Goal: Task Accomplishment & Management: Complete application form

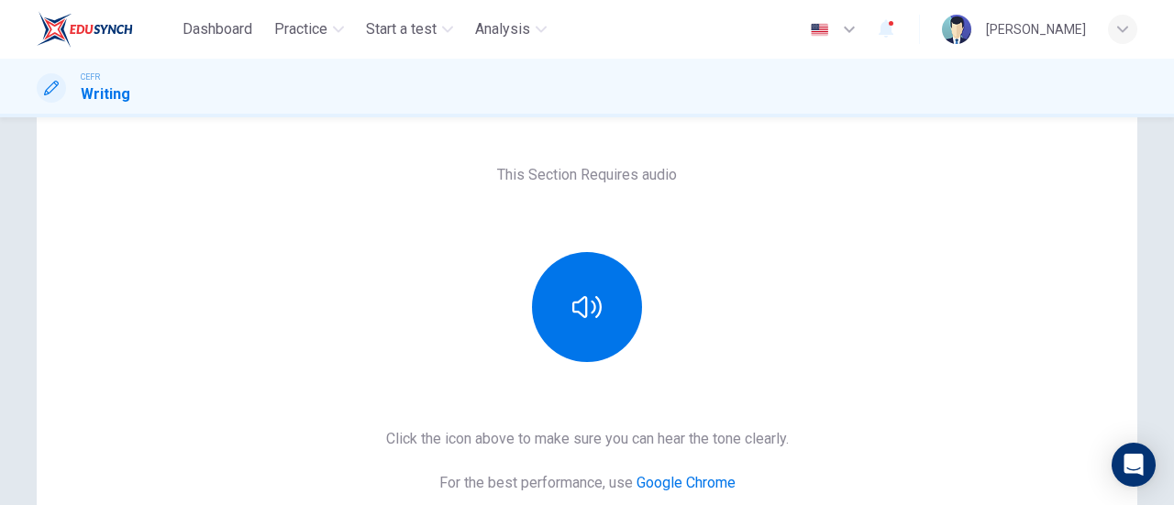
scroll to position [105, 0]
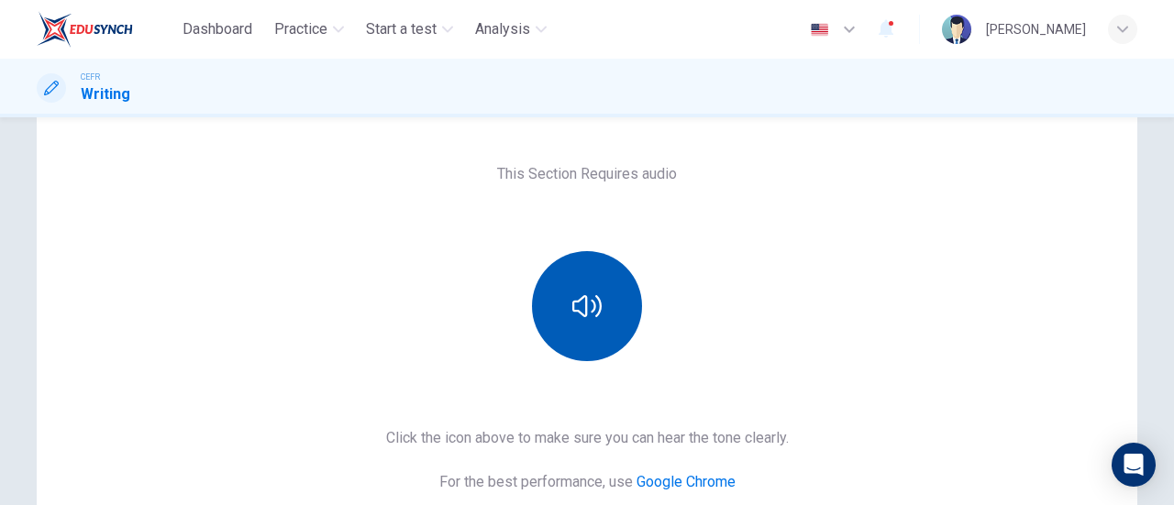
click at [594, 300] on icon "button" at bounding box center [586, 306] width 29 height 22
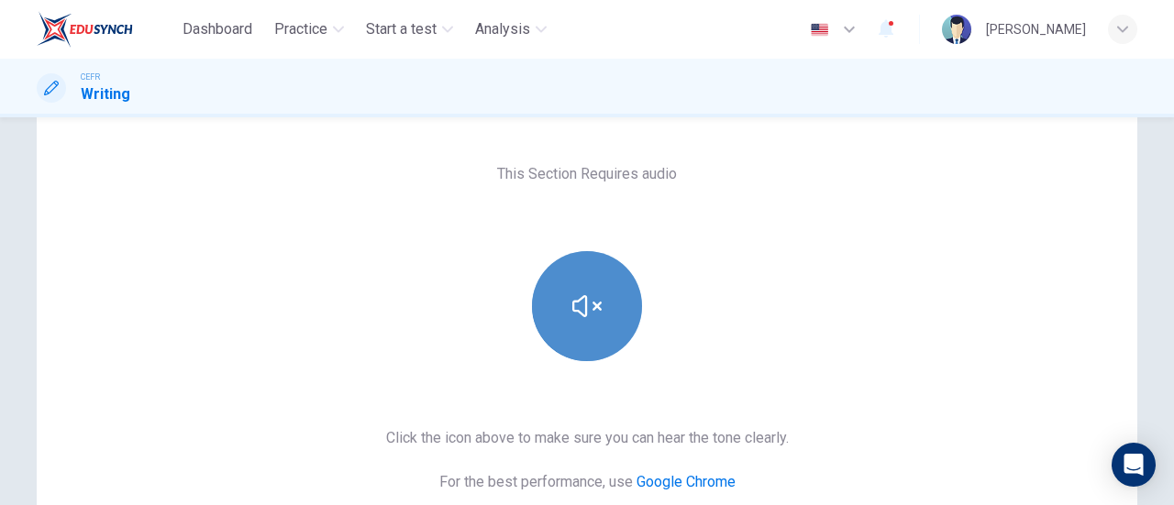
click at [594, 300] on icon "button" at bounding box center [586, 306] width 29 height 29
click at [594, 300] on icon "button" at bounding box center [586, 306] width 29 height 22
click at [594, 300] on icon "button" at bounding box center [586, 306] width 29 height 29
click at [572, 311] on icon "button" at bounding box center [586, 306] width 29 height 22
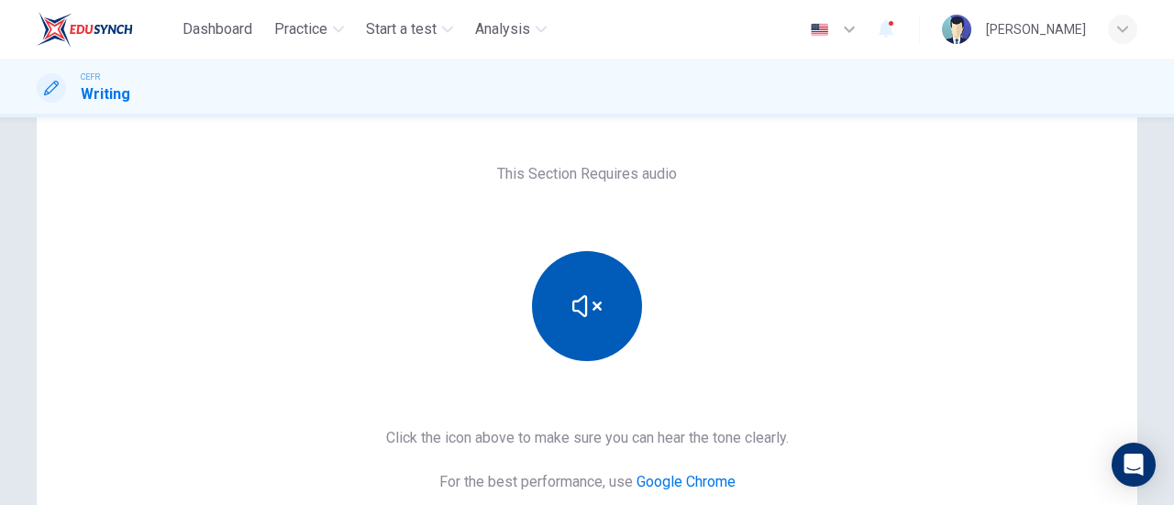
click at [793, 336] on div "This Section Requires audio Click the icon above to make sure you can hear the …" at bounding box center [587, 369] width 1101 height 484
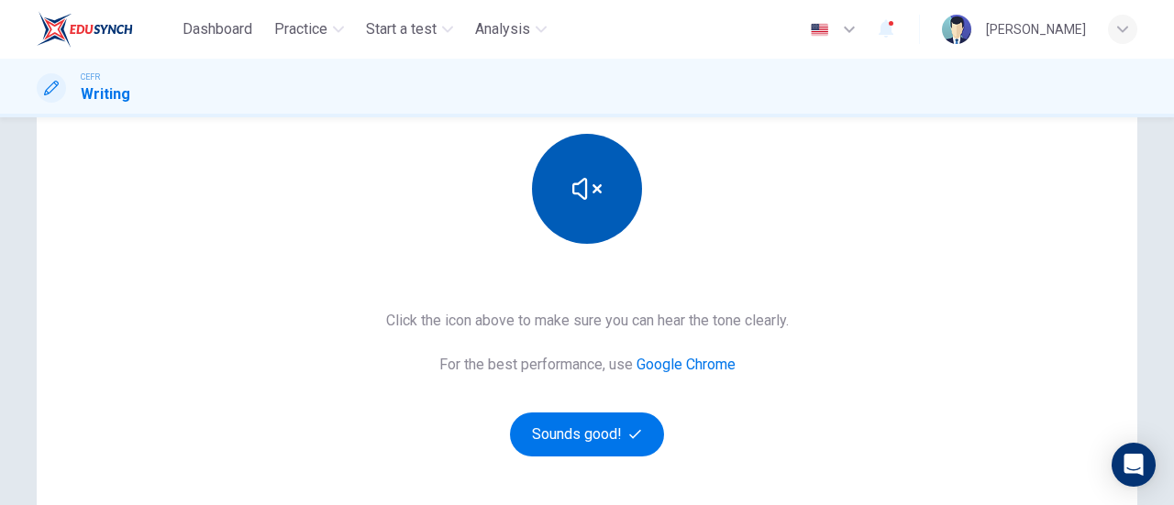
scroll to position [227, 0]
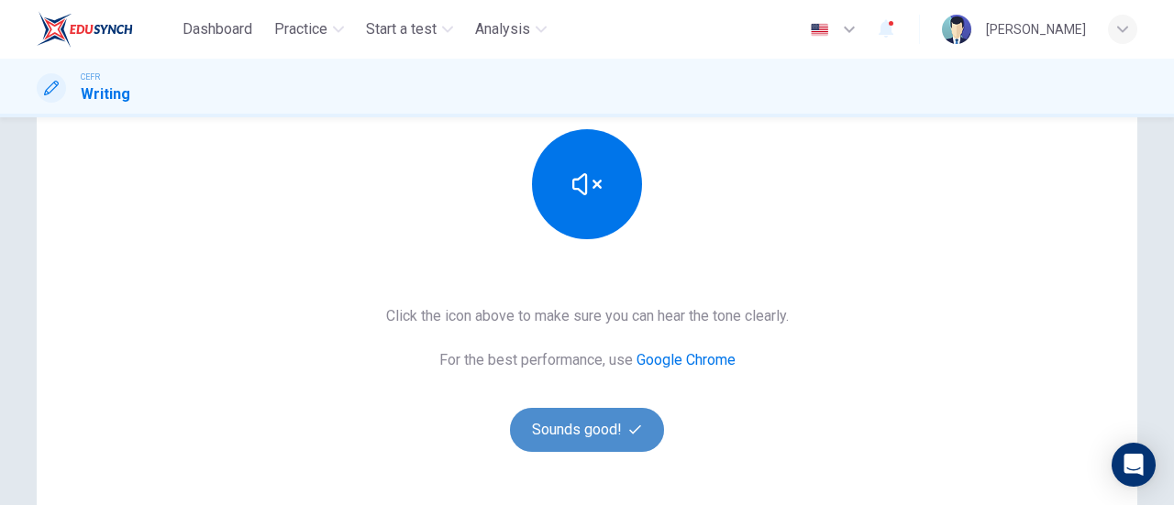
click at [617, 426] on button "Sounds good!" at bounding box center [587, 430] width 154 height 44
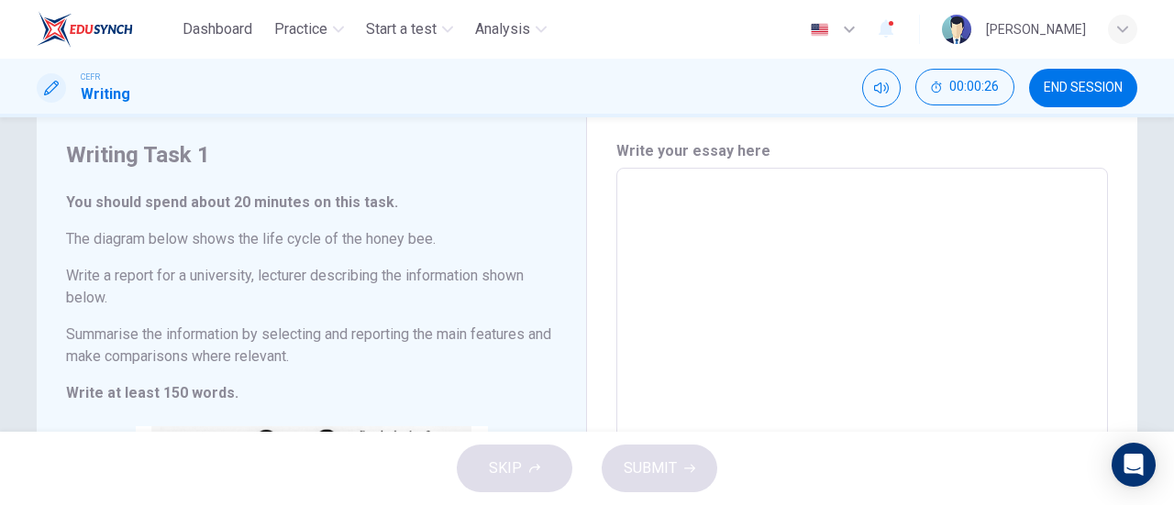
scroll to position [50, 0]
click at [648, 216] on textarea at bounding box center [862, 458] width 466 height 549
type textarea "t"
type textarea "x"
type textarea "th"
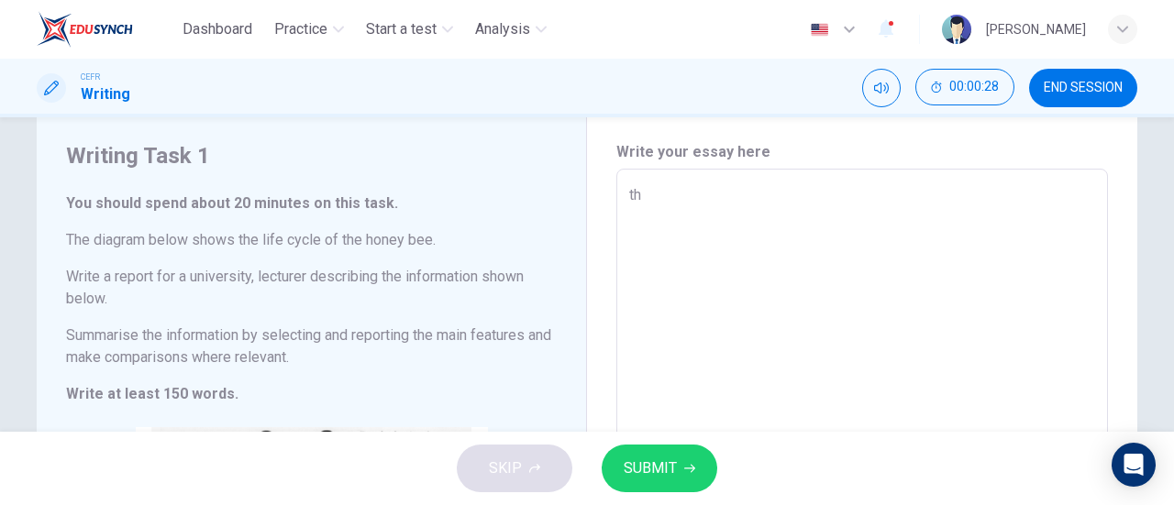
type textarea "x"
type textarea "the"
type textarea "x"
type textarea "the"
type textarea "x"
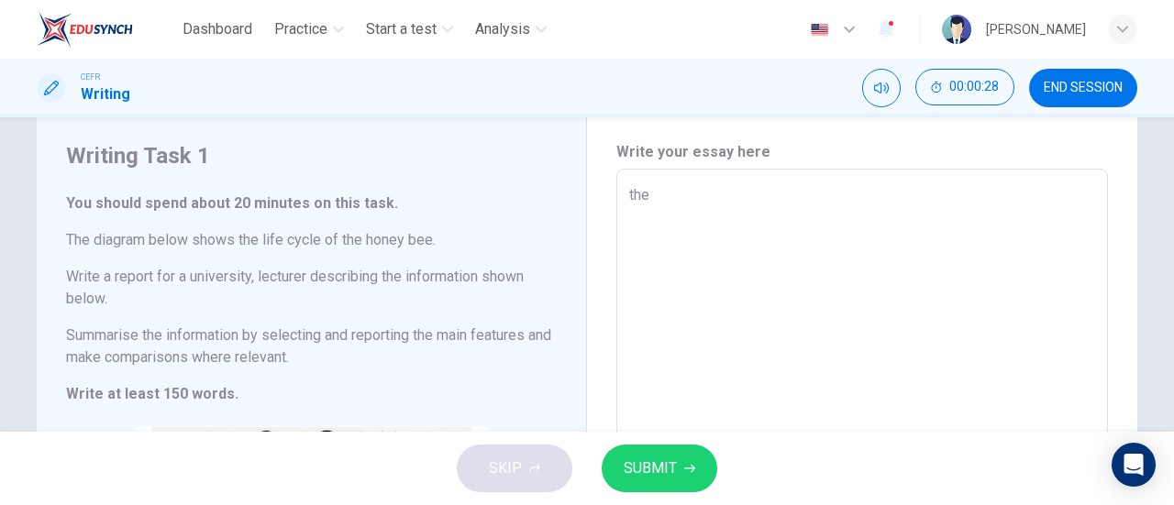
type textarea "the d"
type textarea "x"
type textarea "the di"
type textarea "x"
type textarea "the dia"
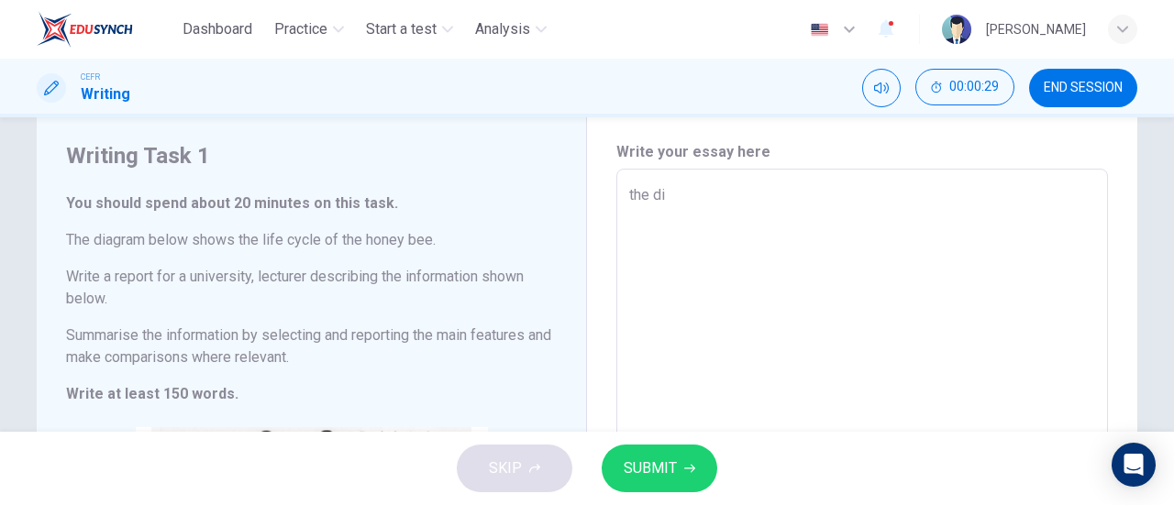
type textarea "x"
type textarea "the diag"
type textarea "x"
type textarea "the diagr"
type textarea "x"
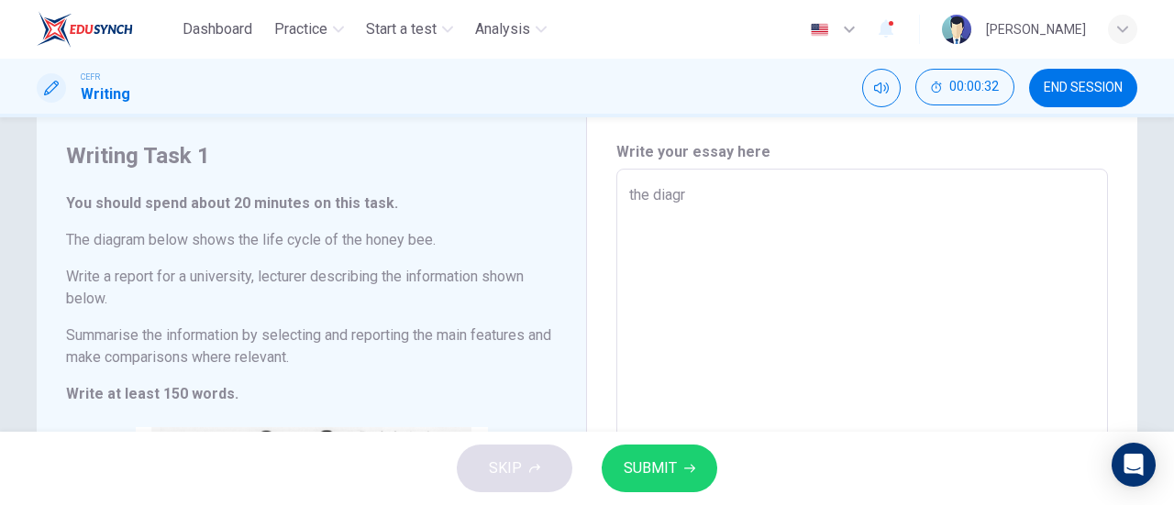
type textarea "the diag"
type textarea "x"
type textarea "the dia"
type textarea "x"
type textarea "the d"
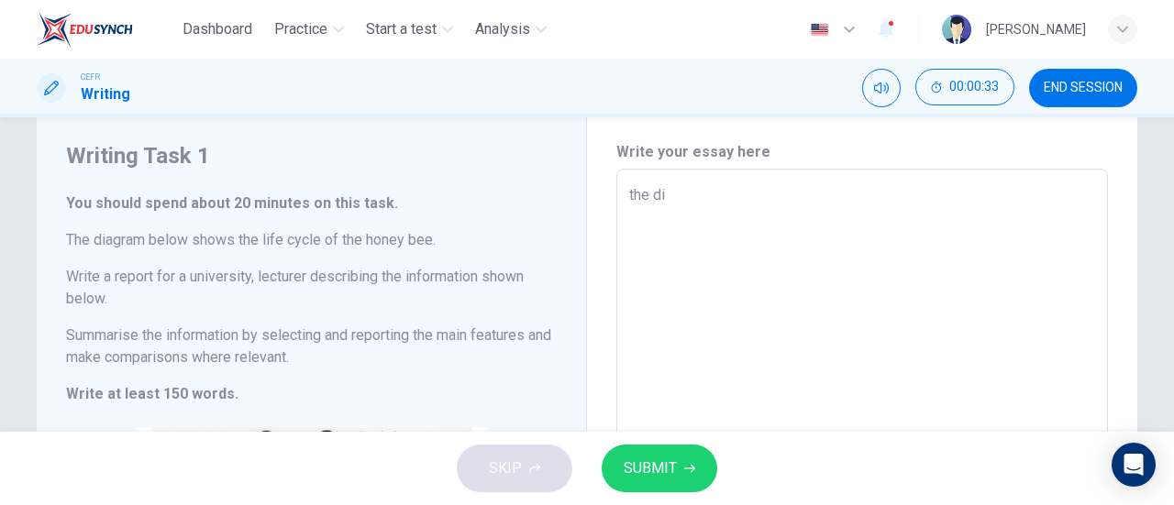
type textarea "x"
type textarea "the"
type textarea "x"
type textarea "th"
type textarea "x"
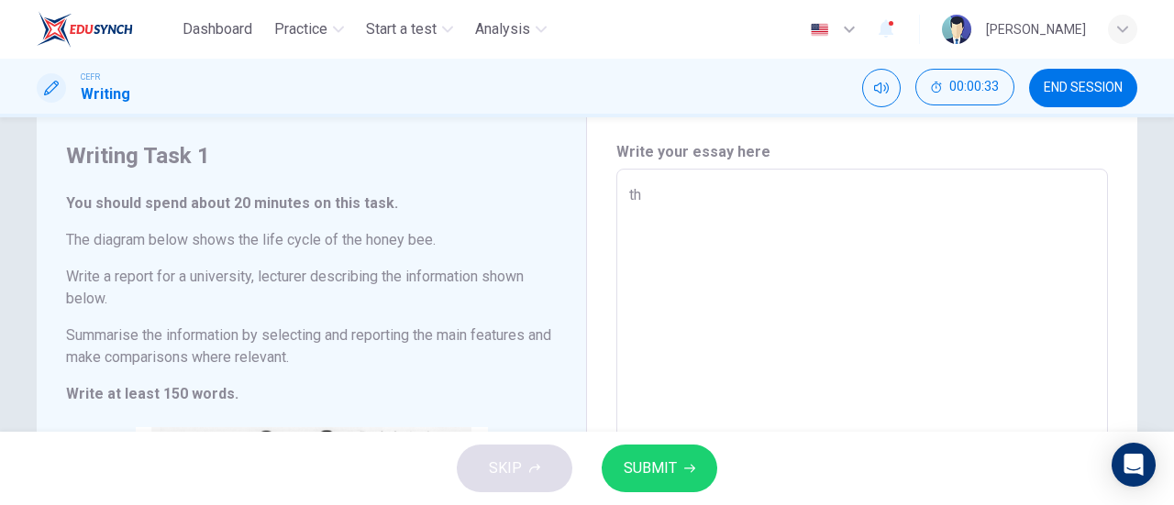
type textarea "t"
type textarea "x"
type textarea "t"
type textarea "x"
type textarea "th"
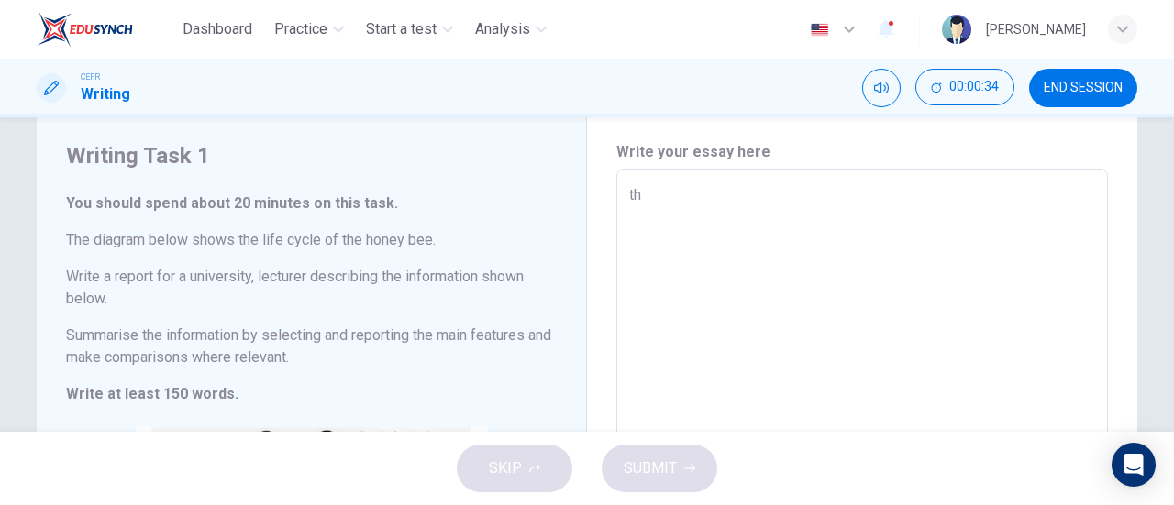
type textarea "x"
type textarea "the"
type textarea "x"
type textarea "the"
type textarea "x"
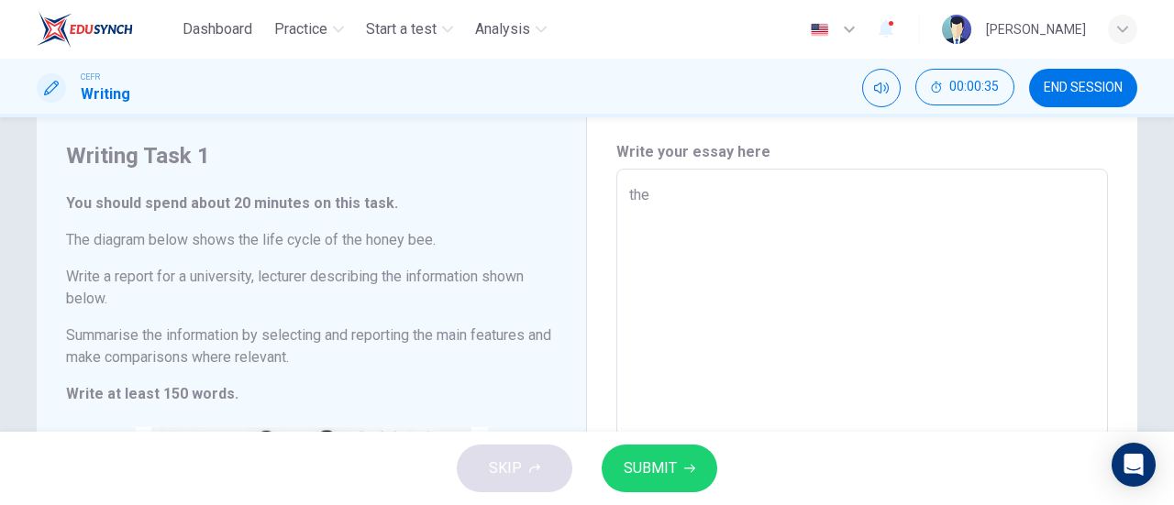
type textarea "the"
type textarea "x"
type textarea "th"
type textarea "x"
type textarea "t"
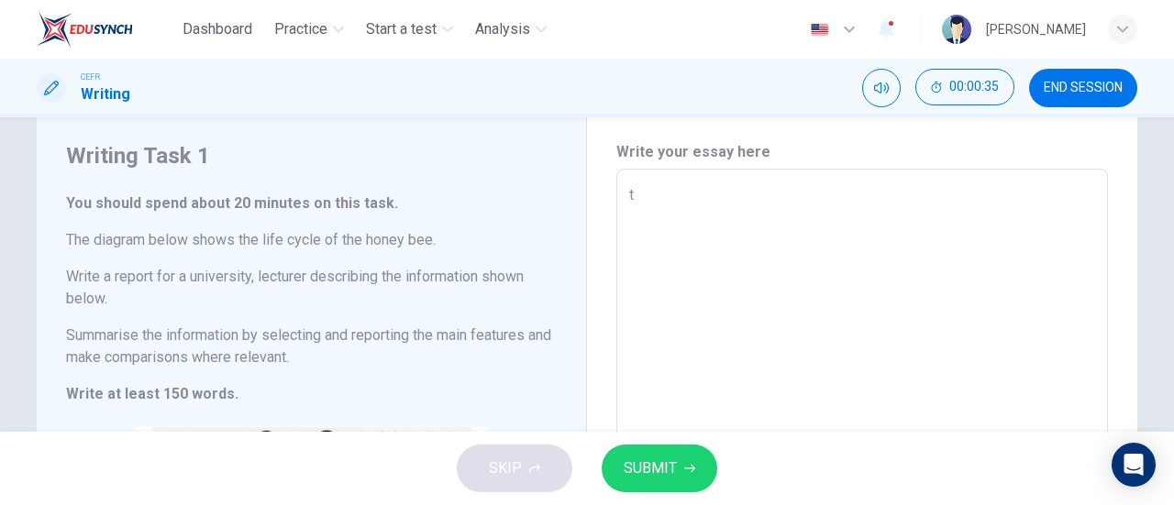
type textarea "x"
type textarea "T"
type textarea "x"
type textarea "Th"
type textarea "x"
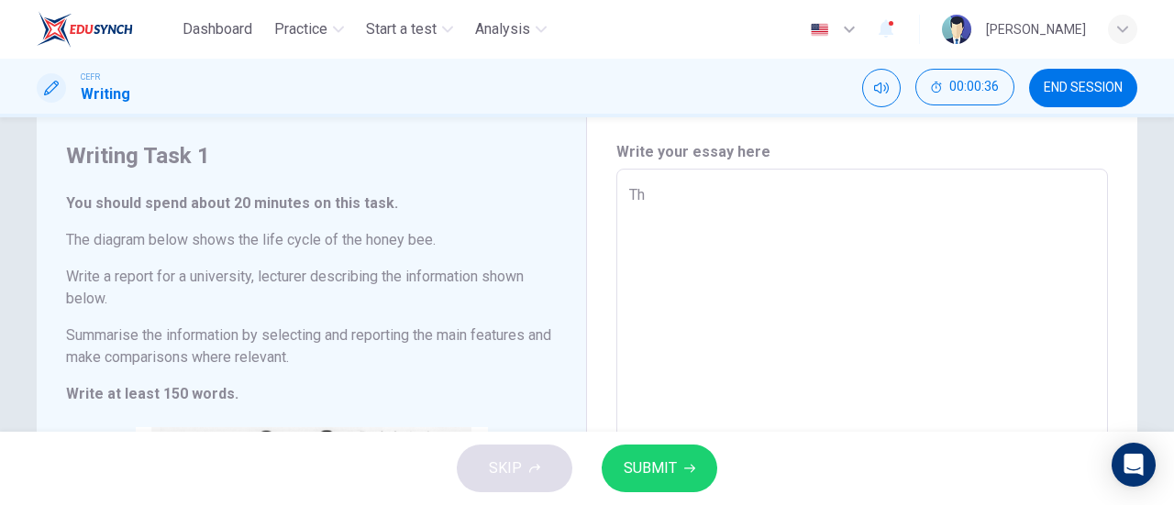
type textarea "The"
type textarea "x"
type textarea "The"
type textarea "x"
type textarea "The d"
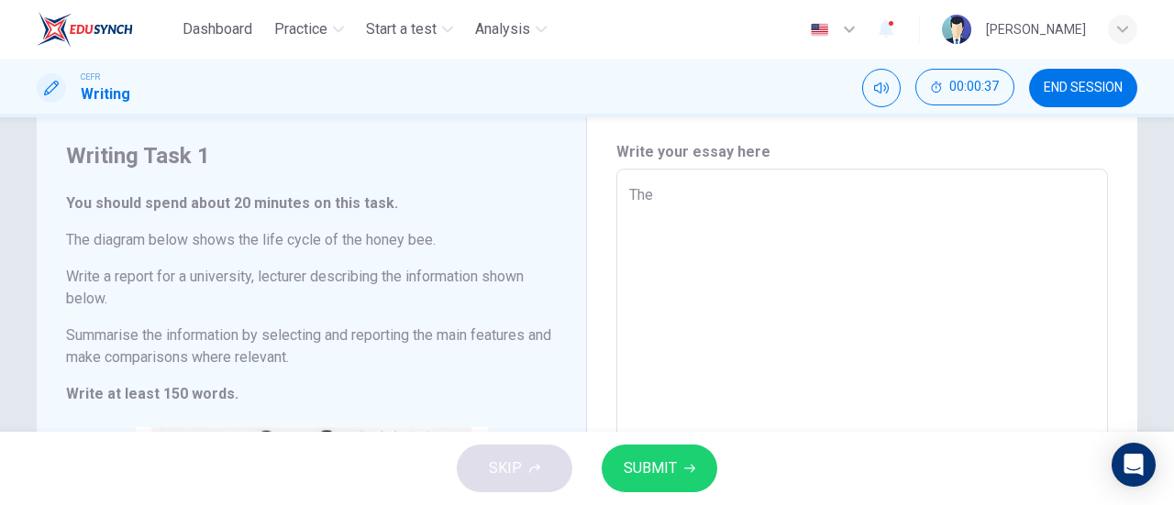
type textarea "x"
type textarea "The di"
type textarea "x"
type textarea "The dia"
type textarea "x"
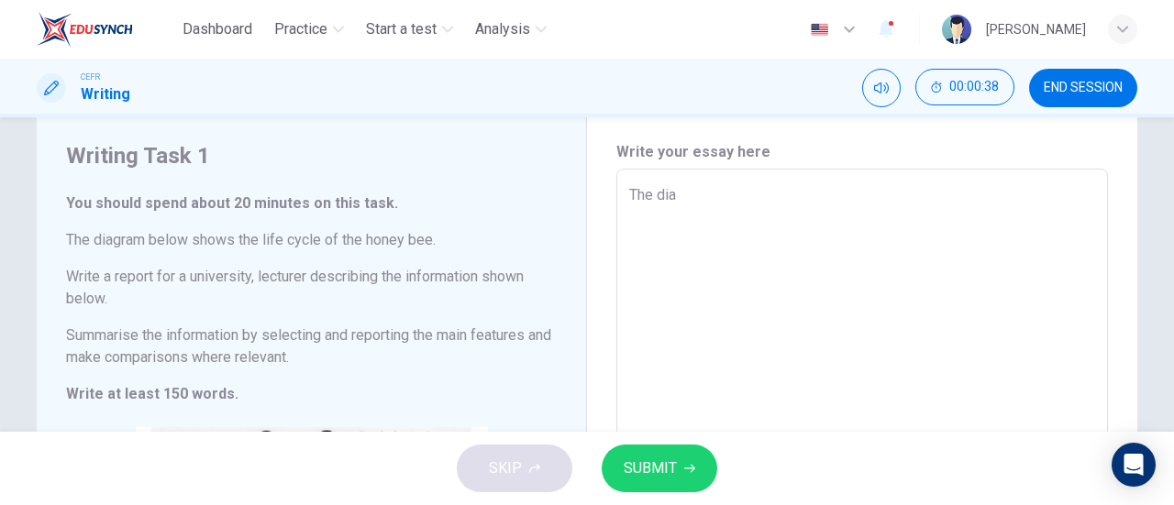
type textarea "The diag"
type textarea "x"
type textarea "The diagr"
type textarea "x"
type textarea "The diagra"
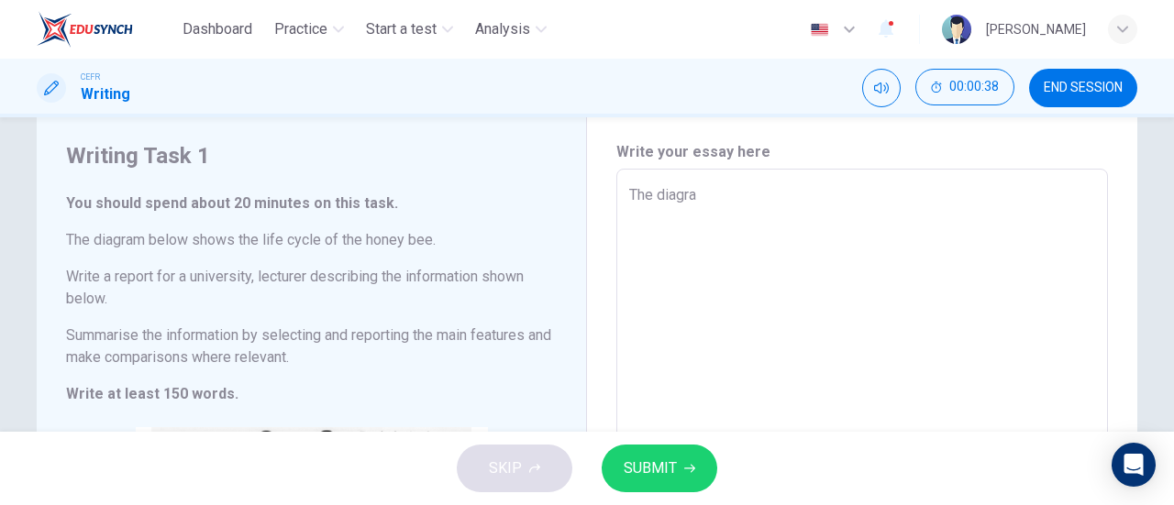
type textarea "x"
type textarea "The diagram"
type textarea "x"
type textarea "The diagram"
type textarea "x"
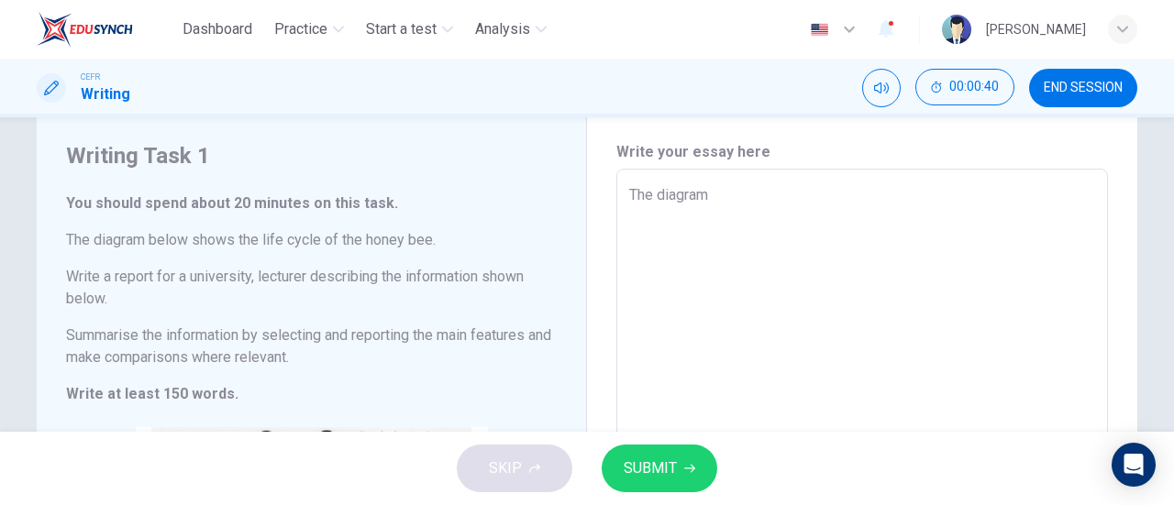
type textarea "The diagram s"
type textarea "x"
type textarea "The diagram sh"
type textarea "x"
type textarea "The diagram sho"
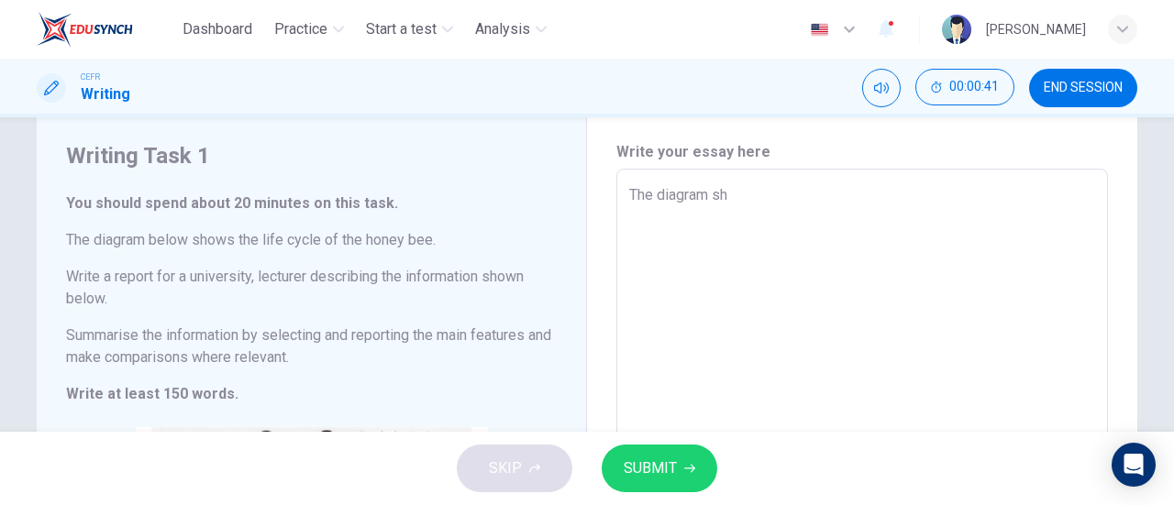
type textarea "x"
type textarea "The diagram show"
type textarea "x"
type textarea "The diagram shows"
type textarea "x"
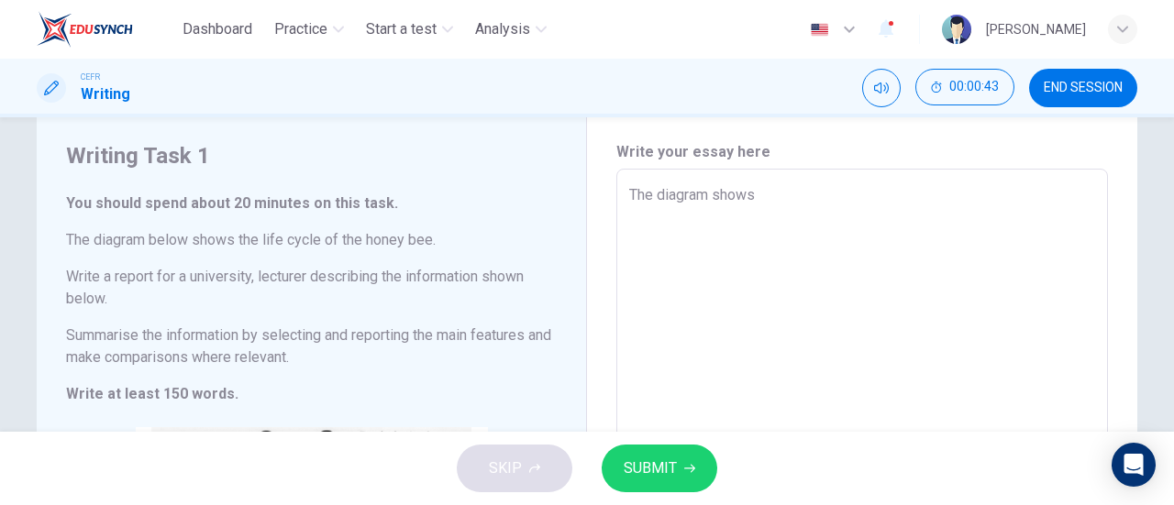
type textarea "The diagram shows"
type textarea "x"
type textarea "The diagram shows t"
type textarea "x"
type textarea "The diagram shows th"
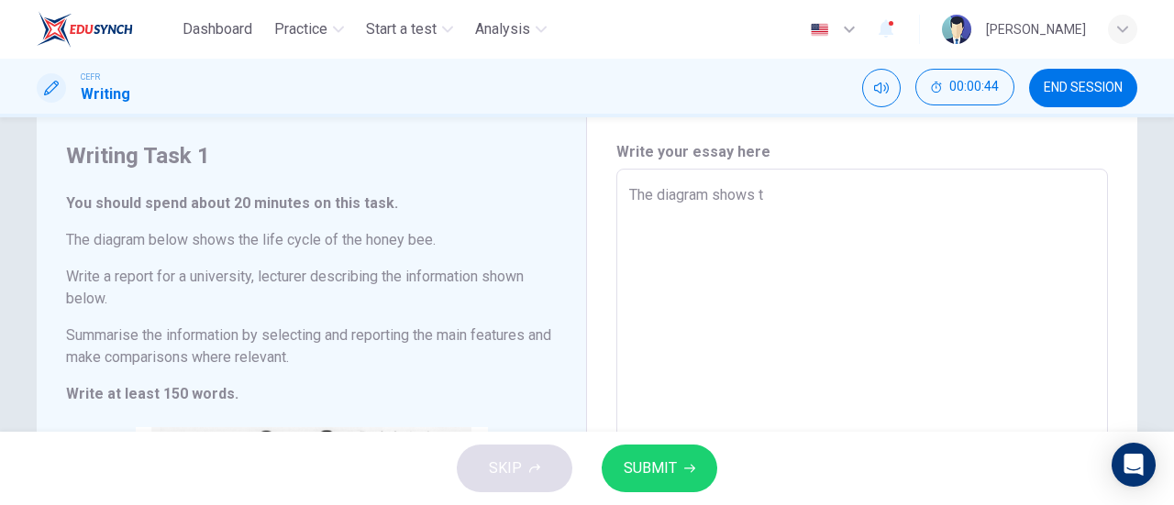
type textarea "x"
type textarea "The diagram shows thi"
type textarea "x"
type textarea "The diagram shows thi"
type textarea "x"
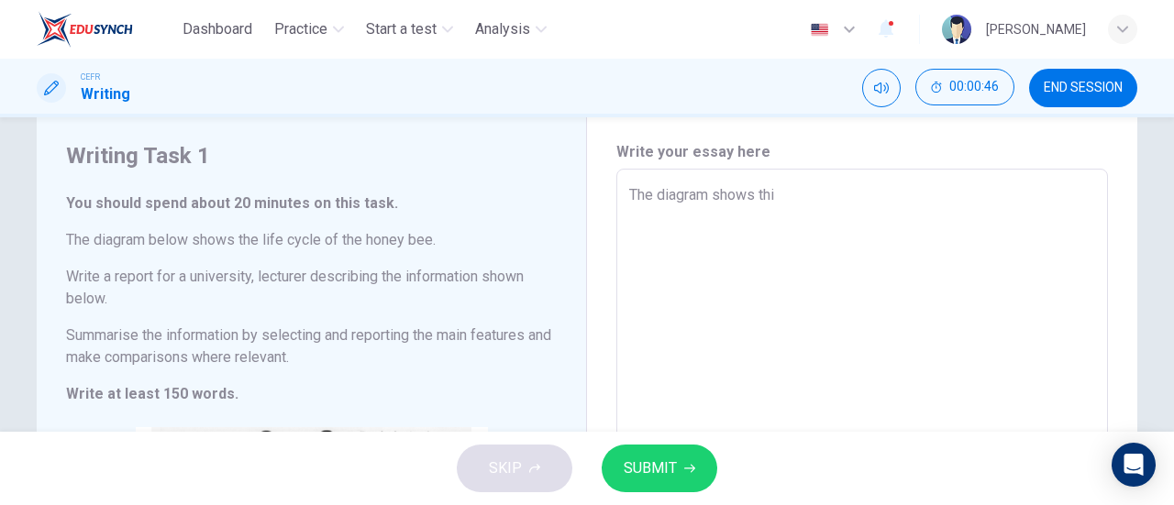
type textarea "The diagram shows thi l"
type textarea "x"
type textarea "The diagram shows thi li"
type textarea "x"
type textarea "The diagram shows thi lif"
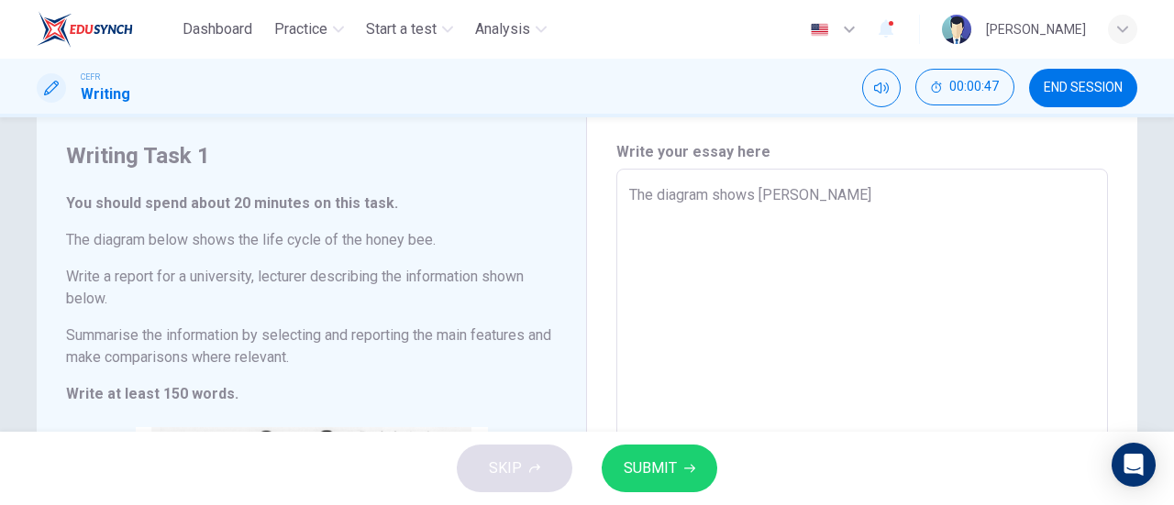
type textarea "x"
type textarea "The diagram shows thi life"
type textarea "x"
type textarea "The diagram shows thi life"
type textarea "x"
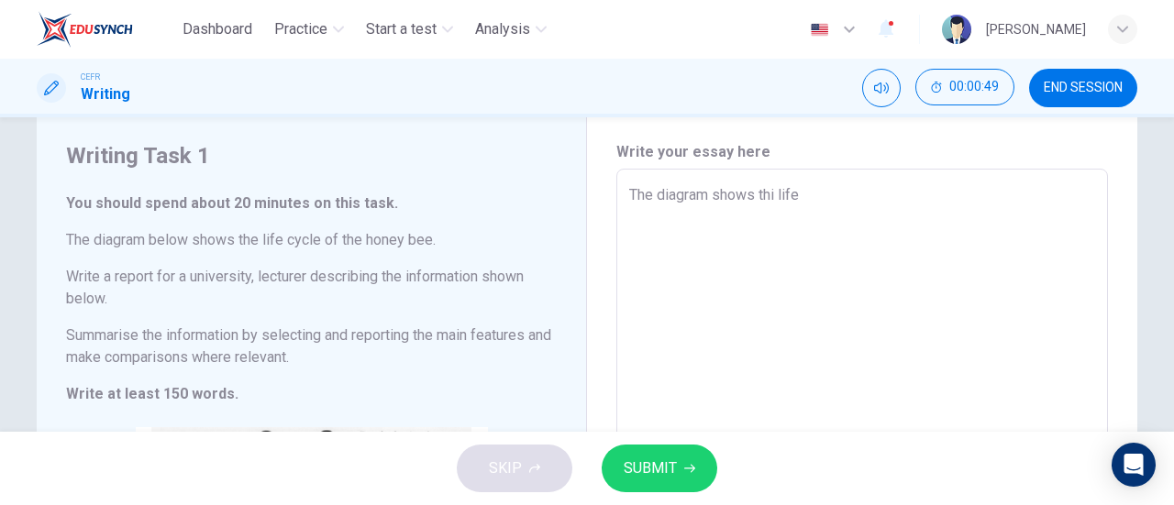
type textarea "The diagram shows thi life"
type textarea "x"
type textarea "The diagram shows thi life"
type textarea "x"
type textarea "The diagram shows thi lif"
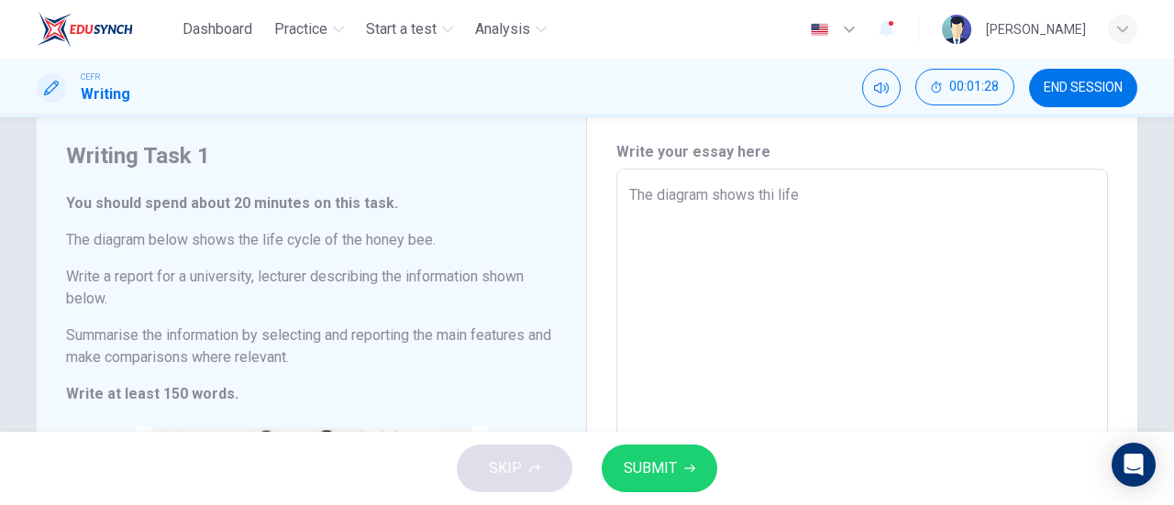
type textarea "x"
type textarea "The diagram shows thi l"
type textarea "x"
type textarea "The diagram shows thi"
type textarea "x"
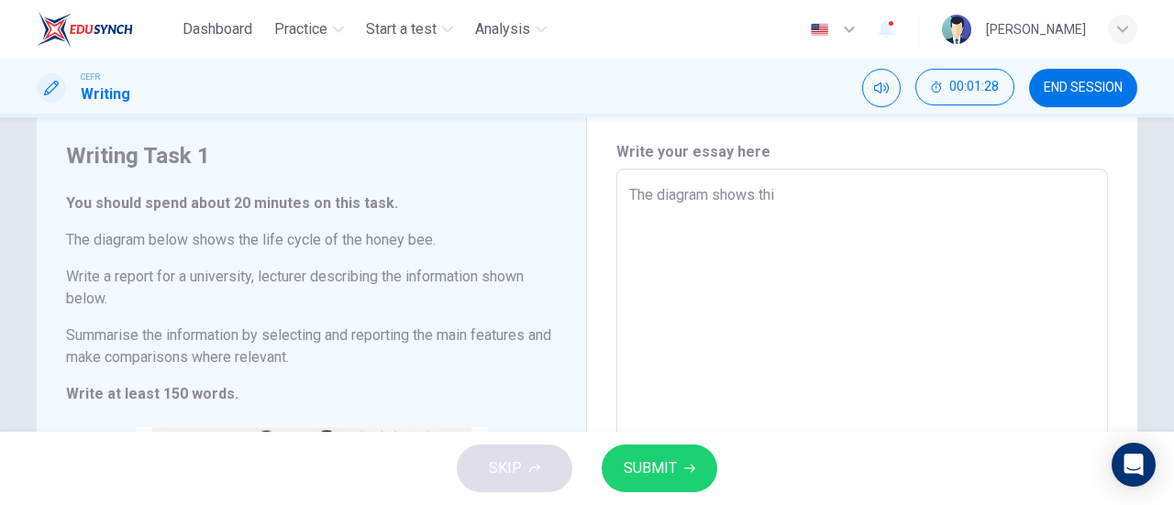
type textarea "The diagram shows thi"
type textarea "x"
type textarea "The diagram shows th"
type textarea "x"
type textarea "The diagram shows thi"
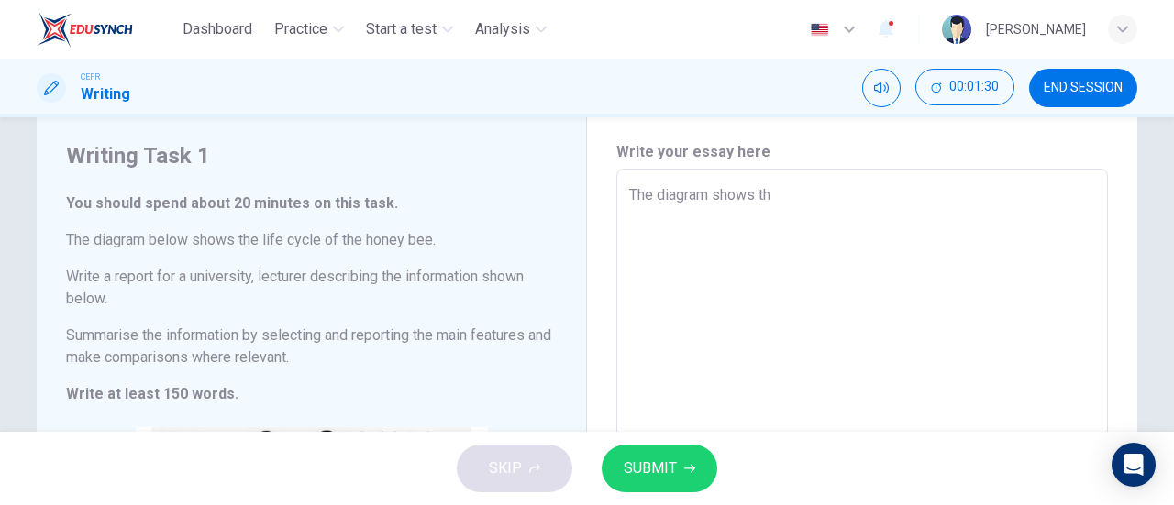
type textarea "x"
type textarea "The diagram shows th"
type textarea "x"
type textarea "The diagram shows the"
type textarea "x"
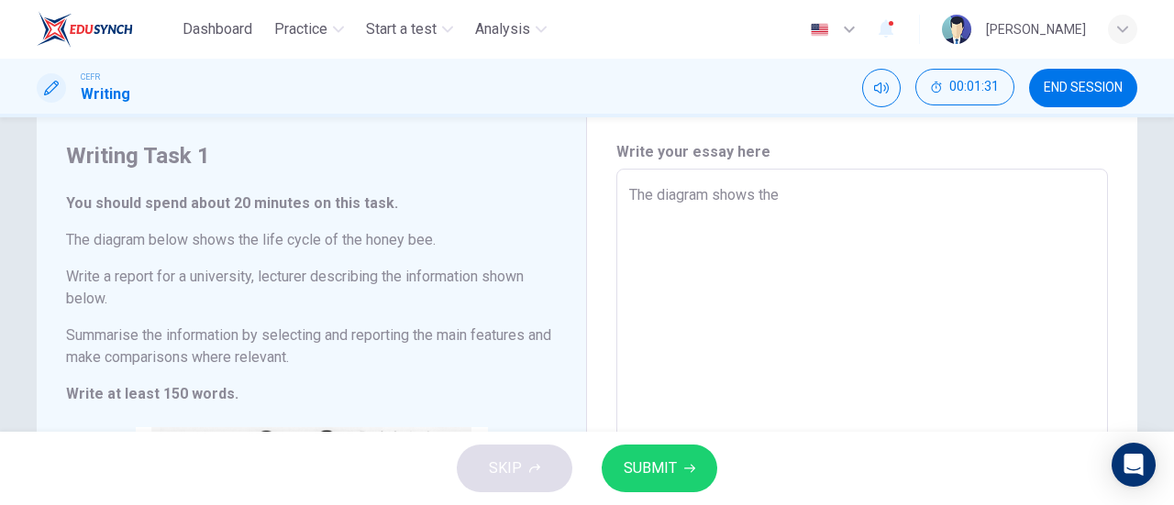
type textarea "The diagram shows the"
type textarea "x"
type textarea "The diagram shows the l"
type textarea "x"
type textarea "The diagram shows the li"
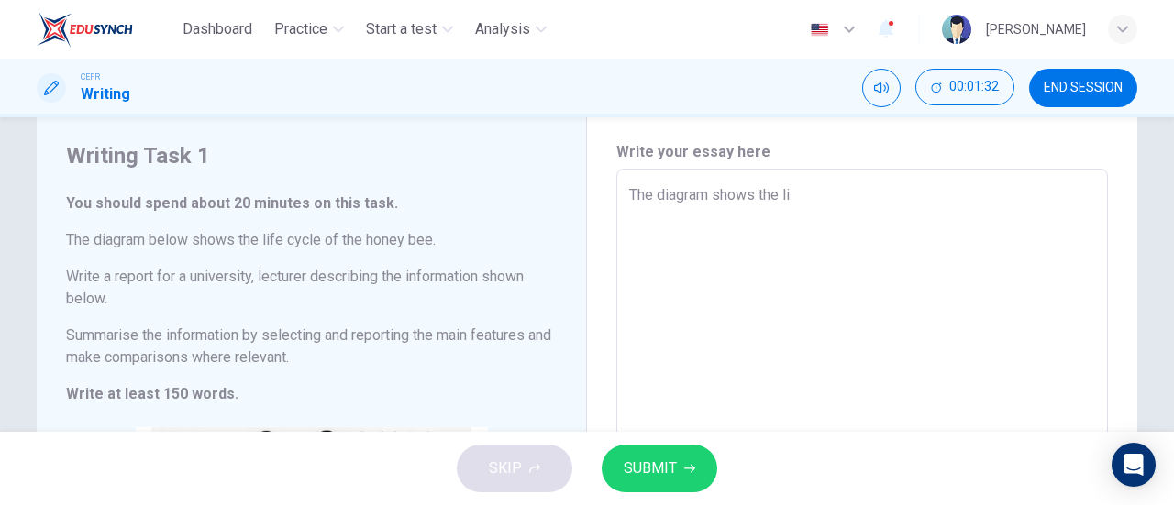
type textarea "x"
type textarea "The diagram shows the lif"
type textarea "x"
type textarea "The diagram shows the life"
type textarea "x"
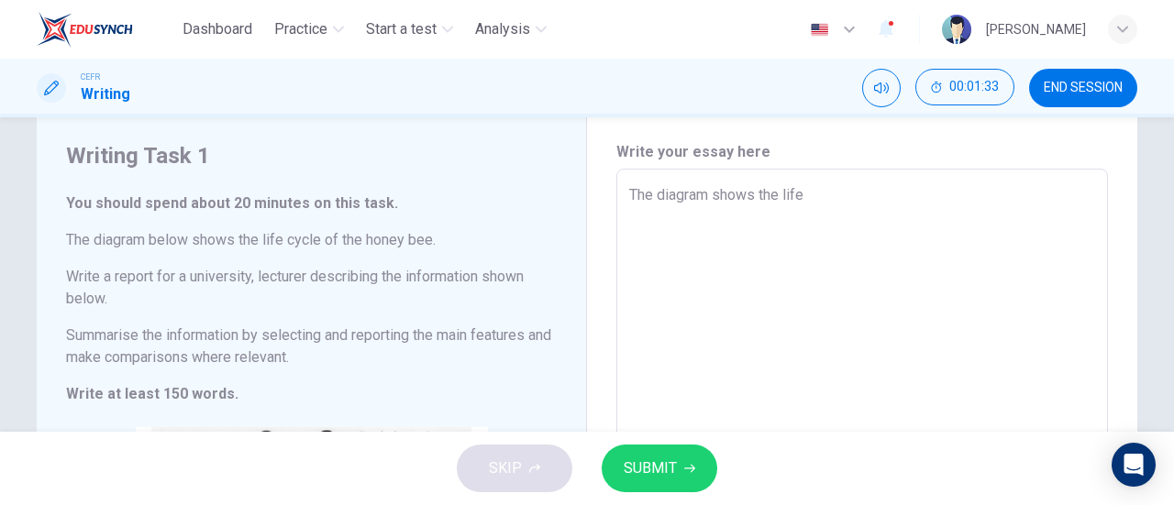
type textarea "The diagram shows the life"
type textarea "x"
type textarea "The diagram shows the life o"
type textarea "x"
type textarea "The diagram shows the life of"
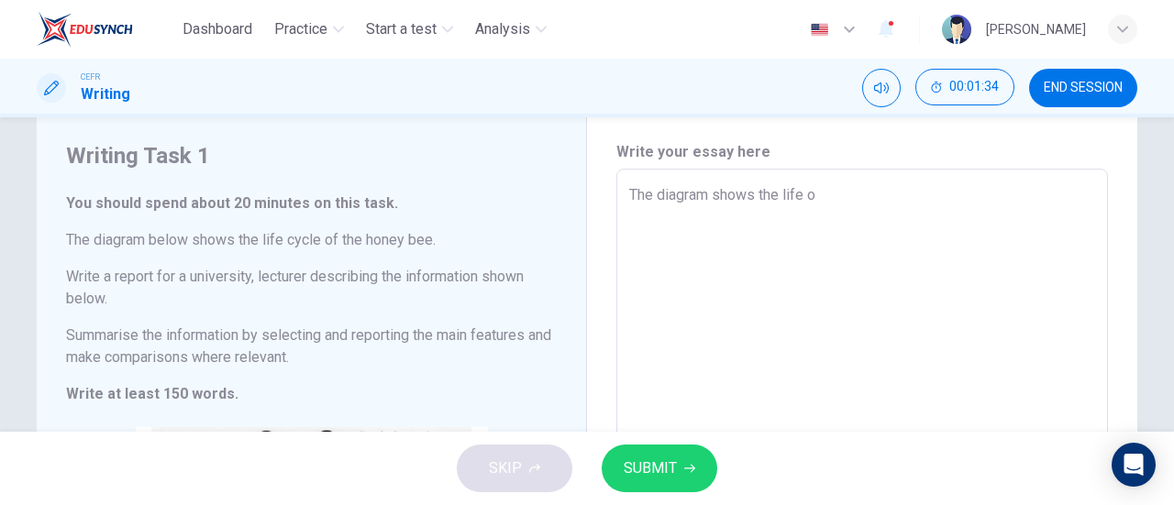
type textarea "x"
type textarea "The diagram shows the life of"
type textarea "x"
type textarea "The diagram shows the life of"
type textarea "x"
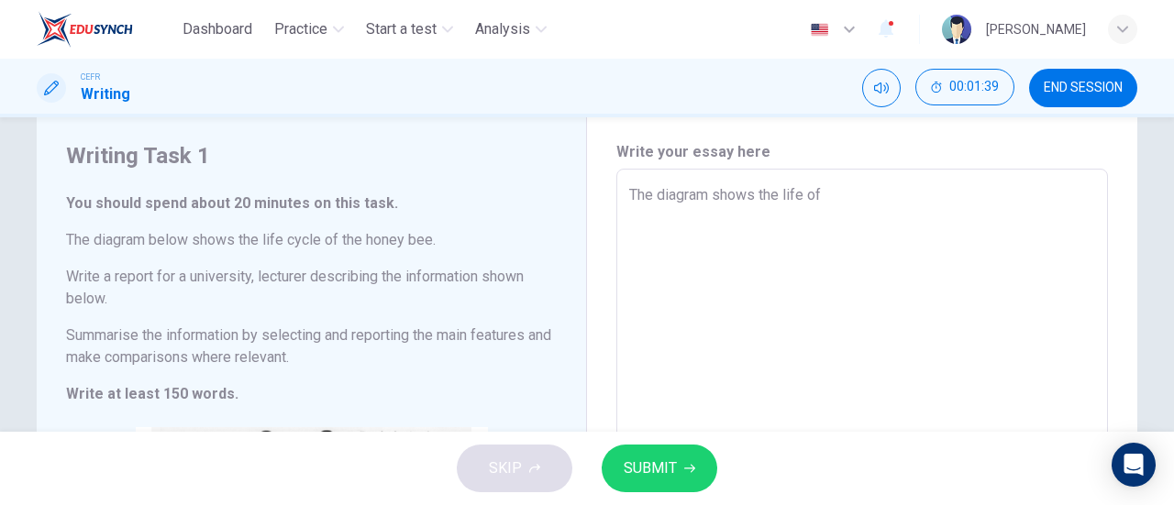
type textarea "The diagram shows the life o"
type textarea "x"
type textarea "The diagram shows the life"
type textarea "x"
type textarea "The diagram shows the life"
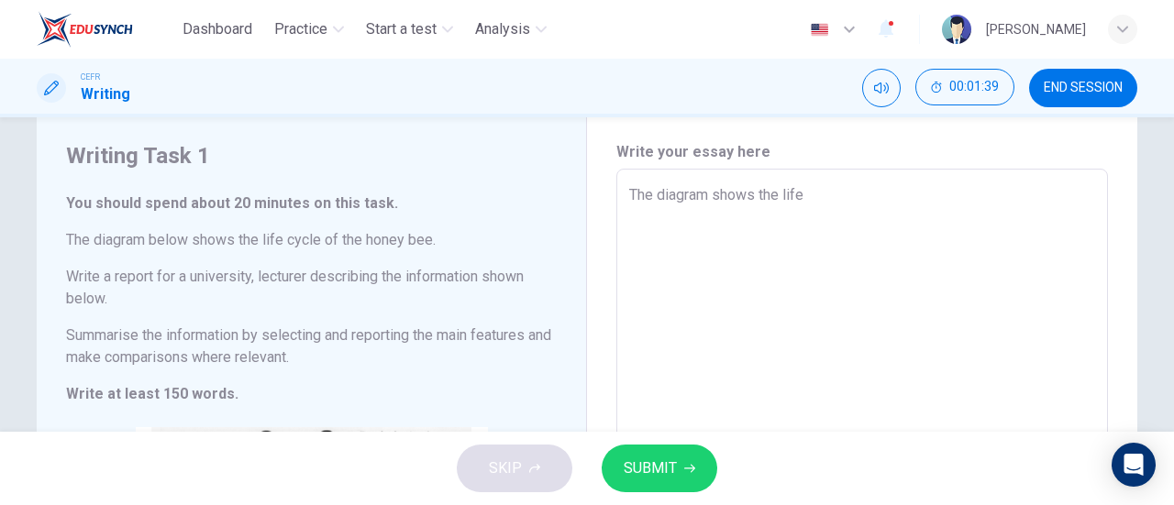
type textarea "x"
type textarea "The diagram shows the lifec"
type textarea "x"
type textarea "The diagram shows the lifecy"
type textarea "x"
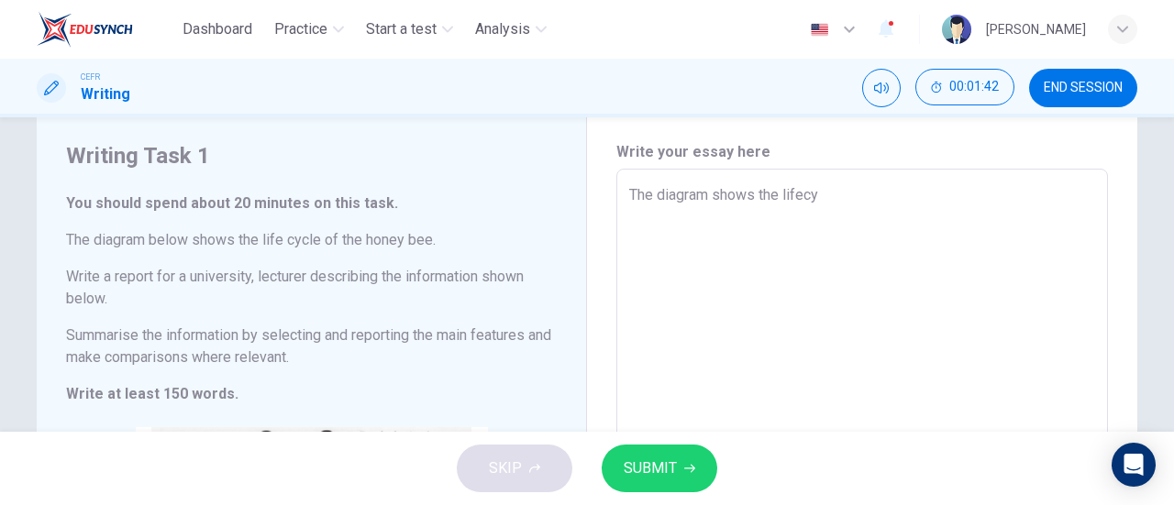
type textarea "The diagram shows the lifec"
type textarea "x"
type textarea "The diagram shows the life"
type textarea "x"
type textarea "The diagram shows the life"
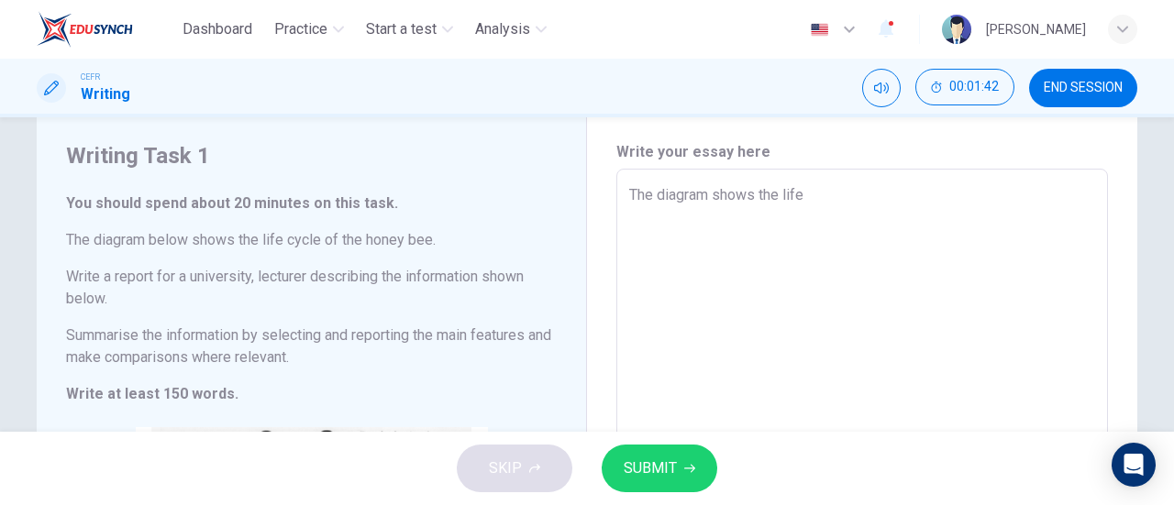
type textarea "x"
type textarea "The diagram shows the life c"
type textarea "x"
type textarea "The diagram shows the life cy"
type textarea "x"
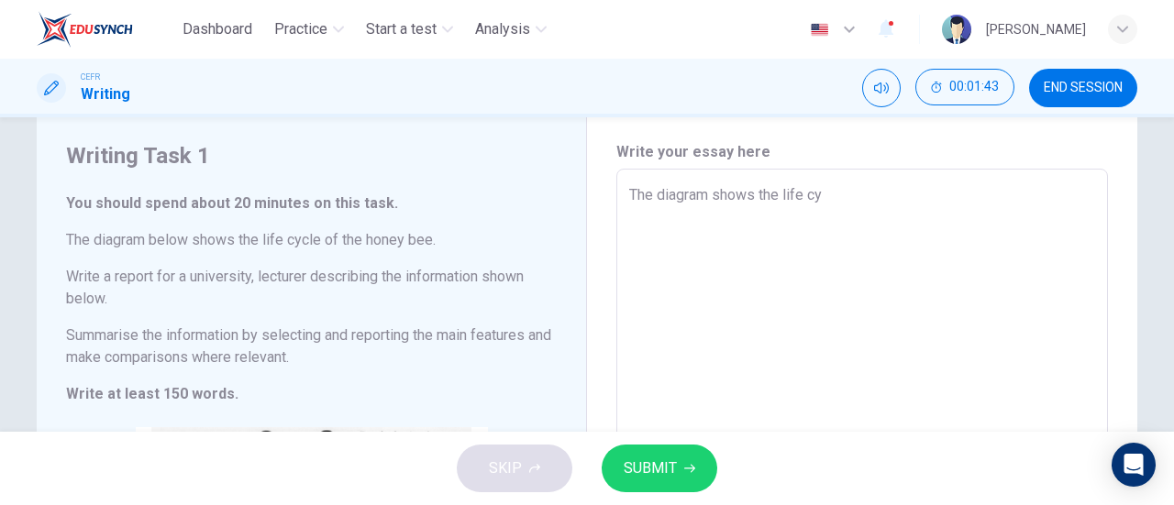
type textarea "The diagram shows the life cyc"
type textarea "x"
type textarea "The diagram shows the life cycl"
type textarea "x"
type textarea "The diagram shows the life cycle"
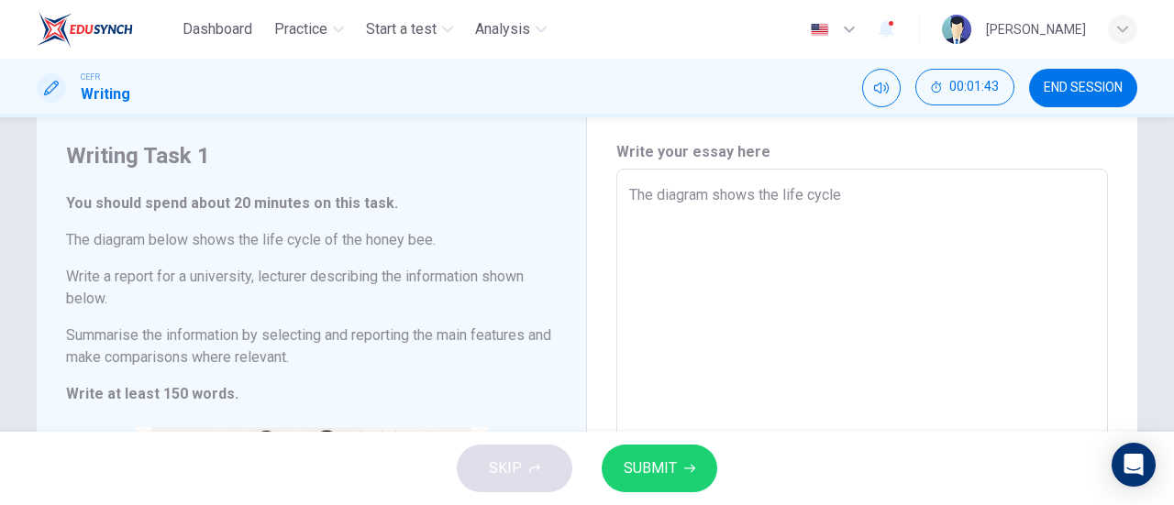
type textarea "x"
type textarea "The diagram shows the life cycle"
type textarea "x"
type textarea "The diagram shows the life cycle o"
type textarea "x"
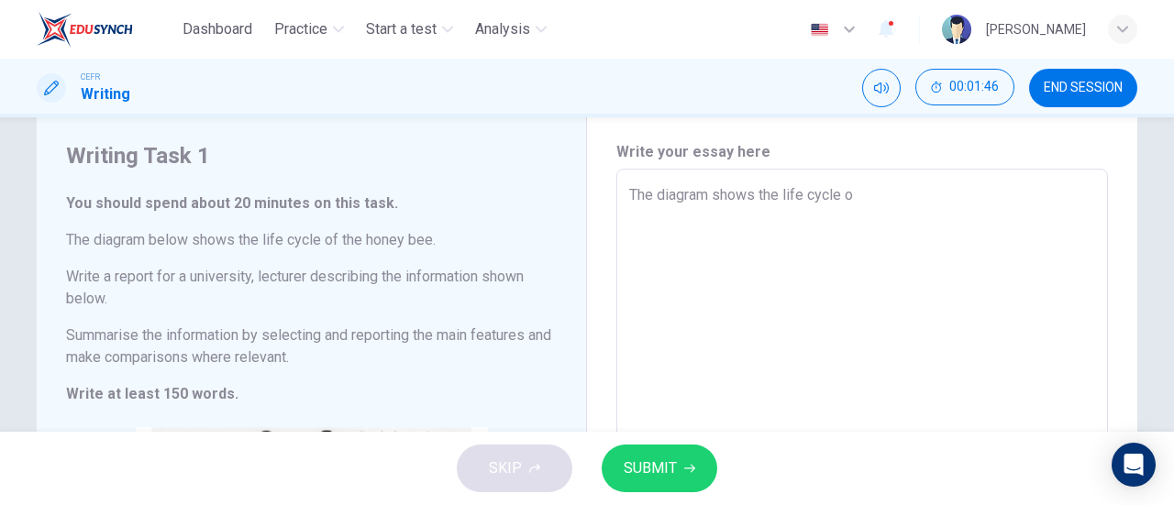
type textarea "The diagram shows the life cycle of"
type textarea "x"
type textarea "The diagram shows the life cycle of"
type textarea "x"
type textarea "The diagram shows the life cycle of h"
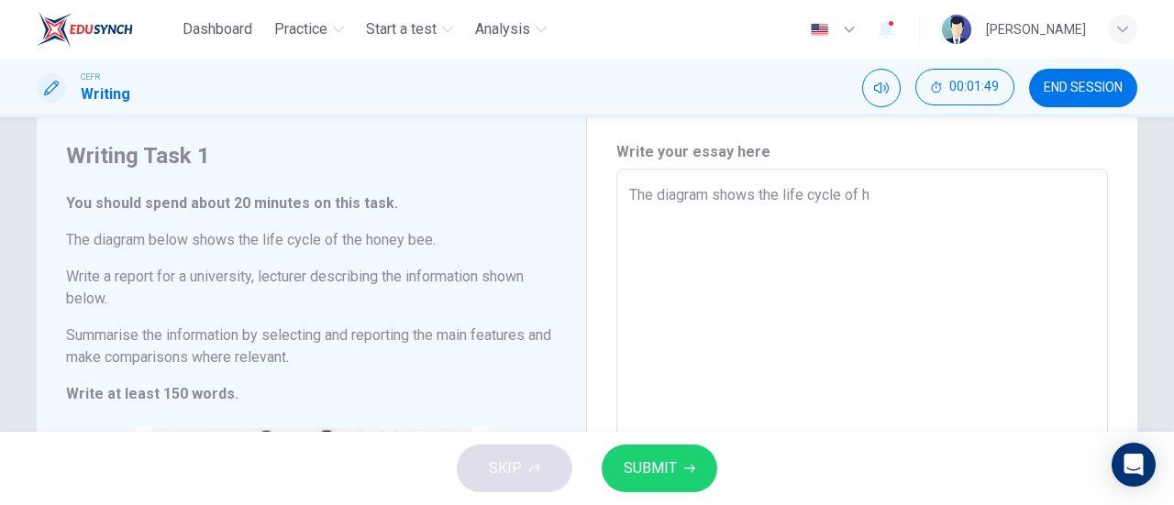
type textarea "x"
type textarea "The diagram shows the life cycle of ho"
type textarea "x"
type textarea "The diagram shows the life cycle of hon"
type textarea "x"
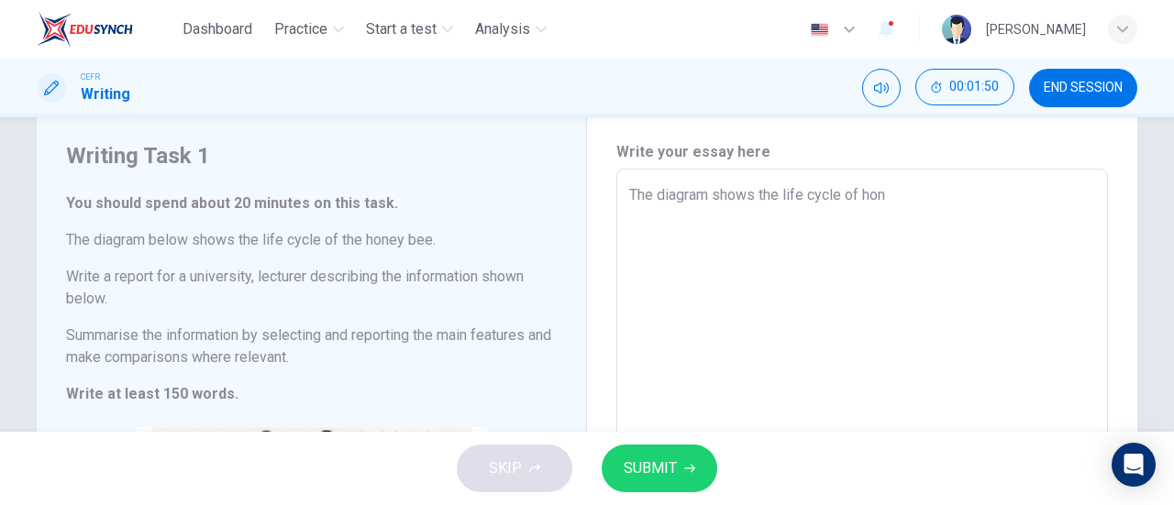
type textarea "The diagram shows the life cycle of hone"
type textarea "x"
type textarea "The diagram shows the life cycle of honey"
type textarea "x"
type textarea "The diagram shows the life cycle of honey"
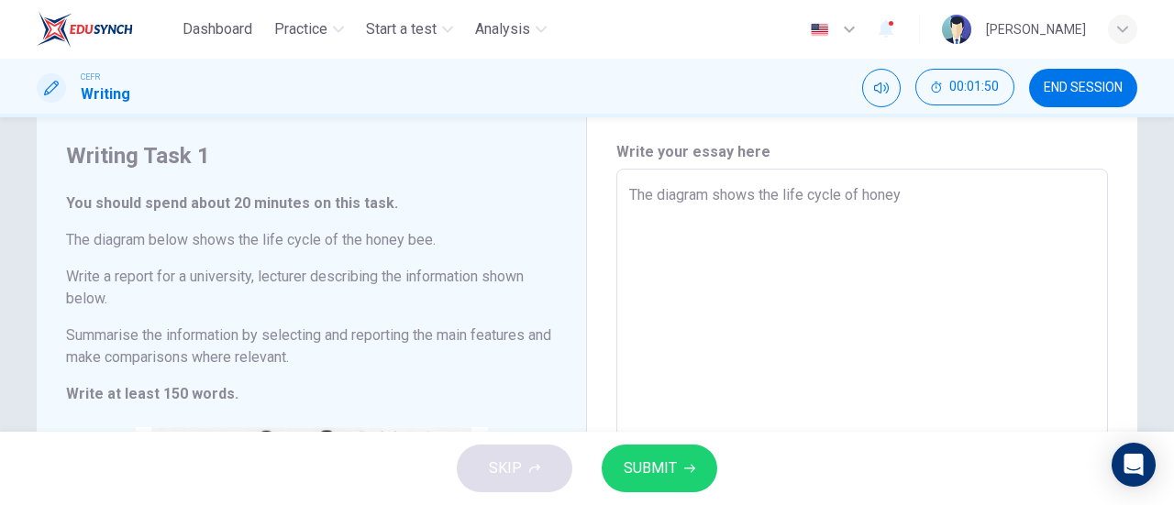
type textarea "x"
type textarea "The diagram shows the life cycle of honey b"
type textarea "x"
type textarea "The diagram shows the life cycle of honey be"
type textarea "x"
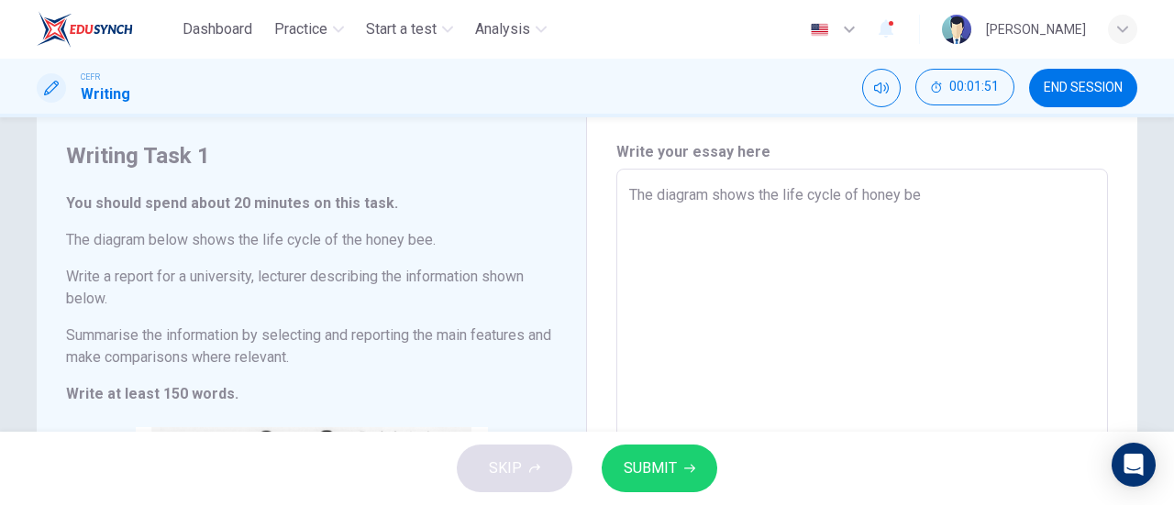
type textarea "The diagram shows the life cycle of honey bee"
type textarea "x"
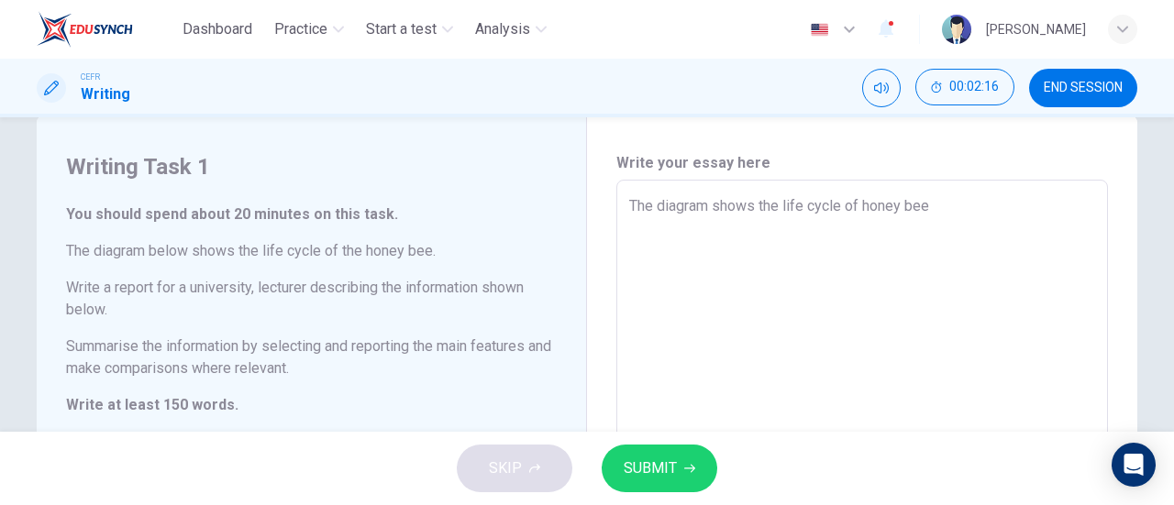
scroll to position [28, 0]
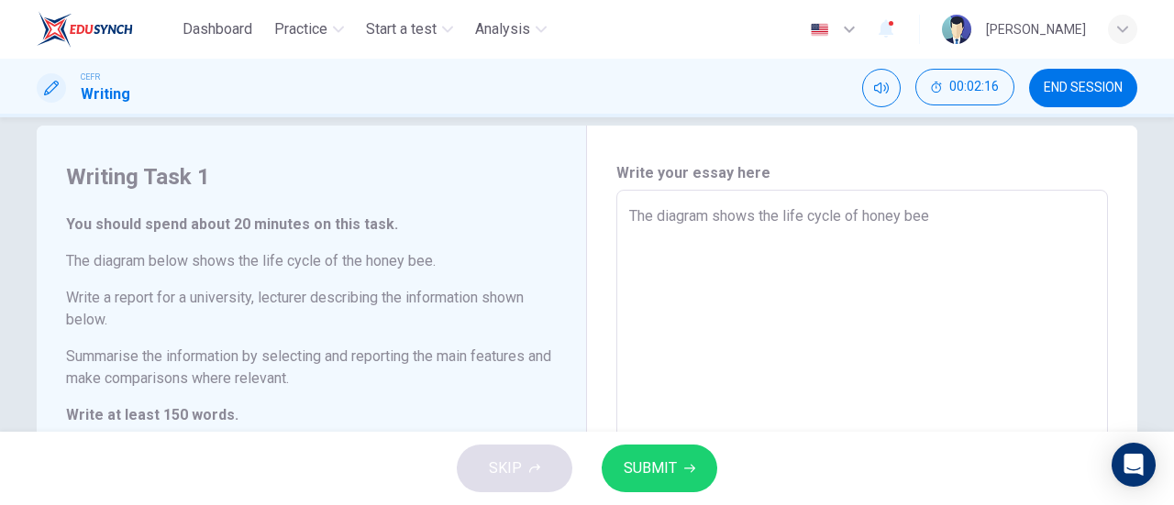
type textarea "The diagram shows the life cycle of honey bee"
click at [664, 456] on span "SUBMIT" at bounding box center [650, 469] width 53 height 26
type textarea "x"
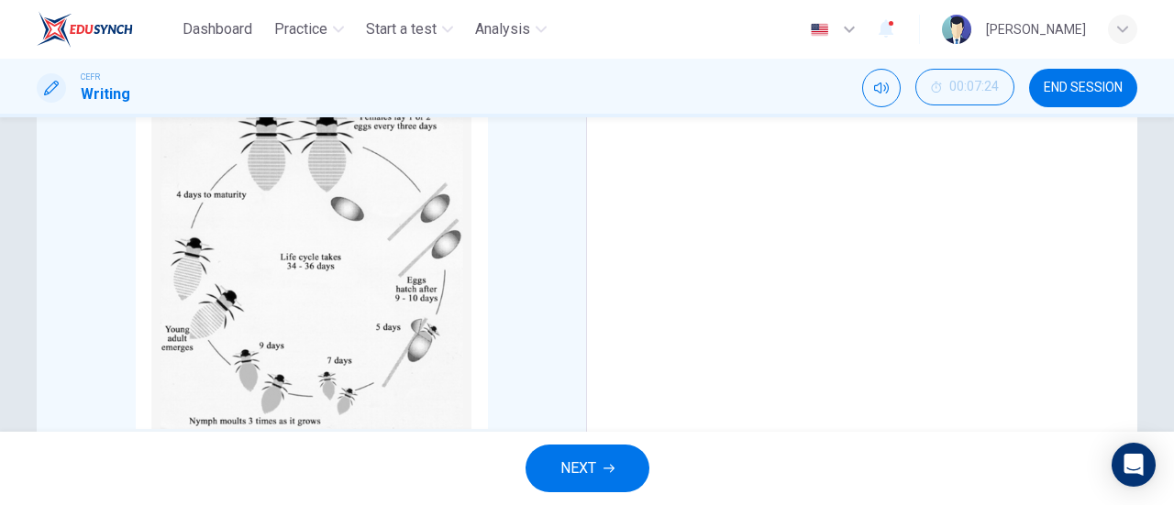
scroll to position [468, 0]
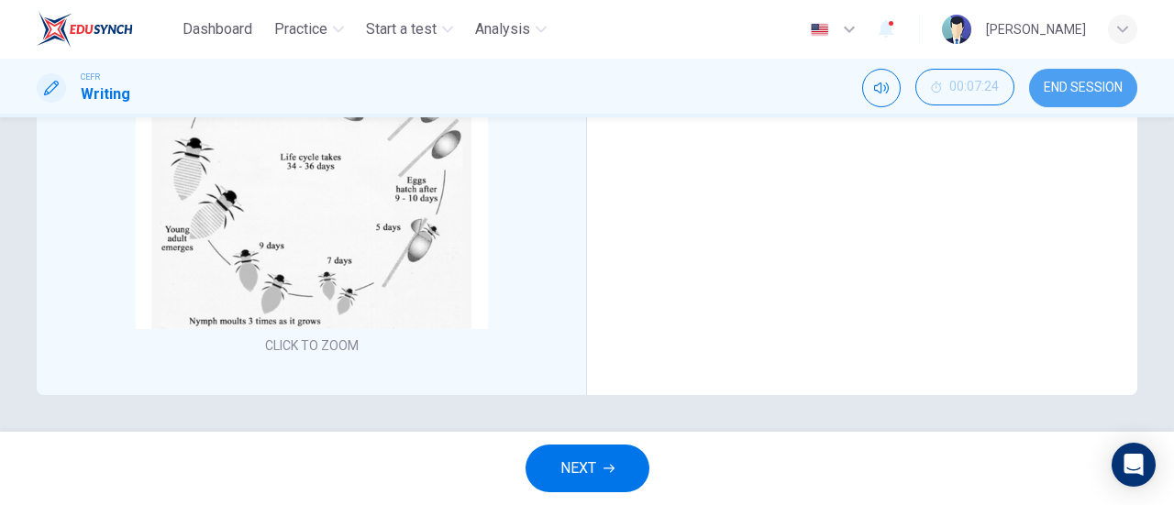
click at [1081, 93] on span "END SESSION" at bounding box center [1083, 88] width 79 height 15
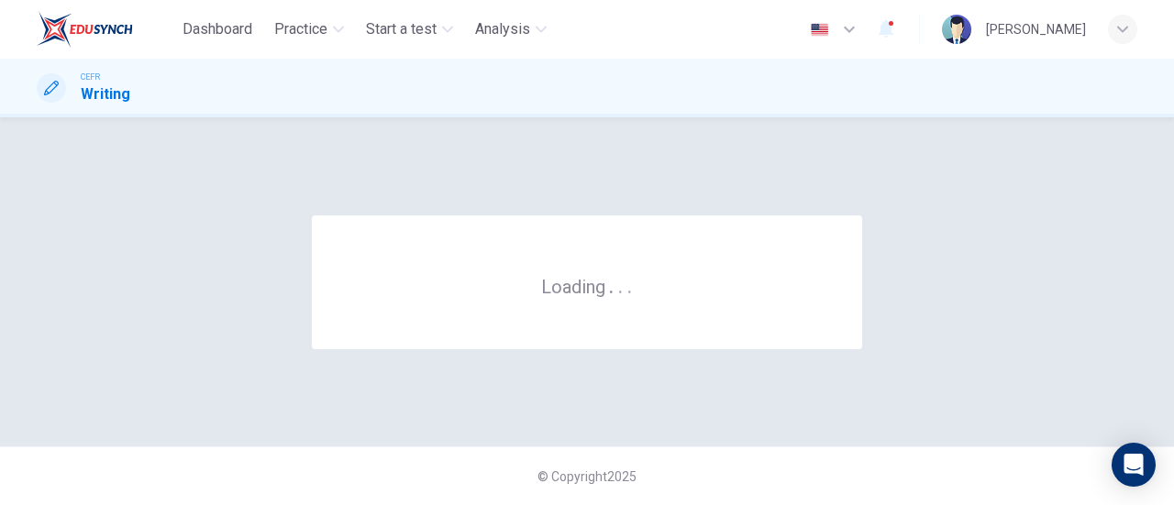
scroll to position [0, 0]
